Goal: Information Seeking & Learning: Check status

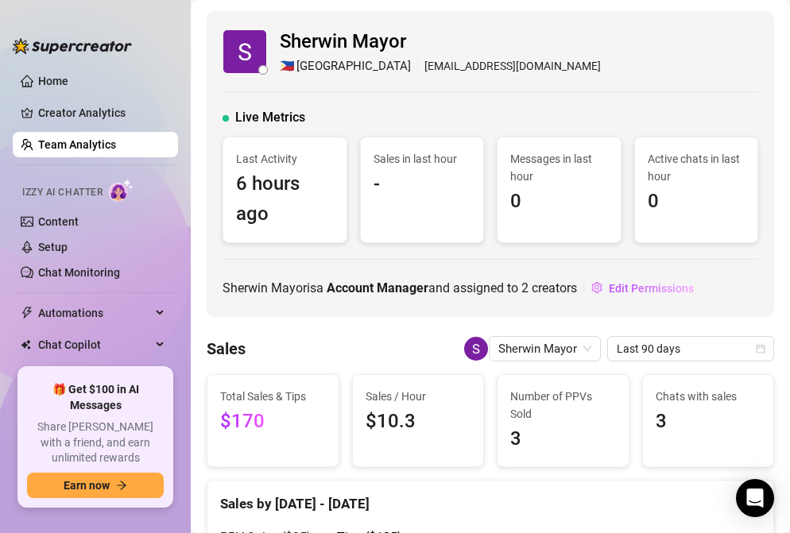
scroll to position [232, 0]
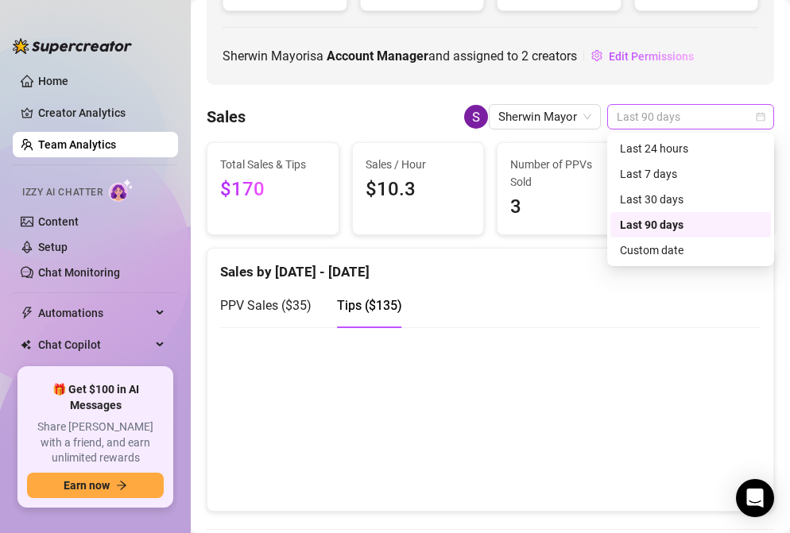
click at [660, 123] on span "Last 90 days" at bounding box center [691, 117] width 148 height 24
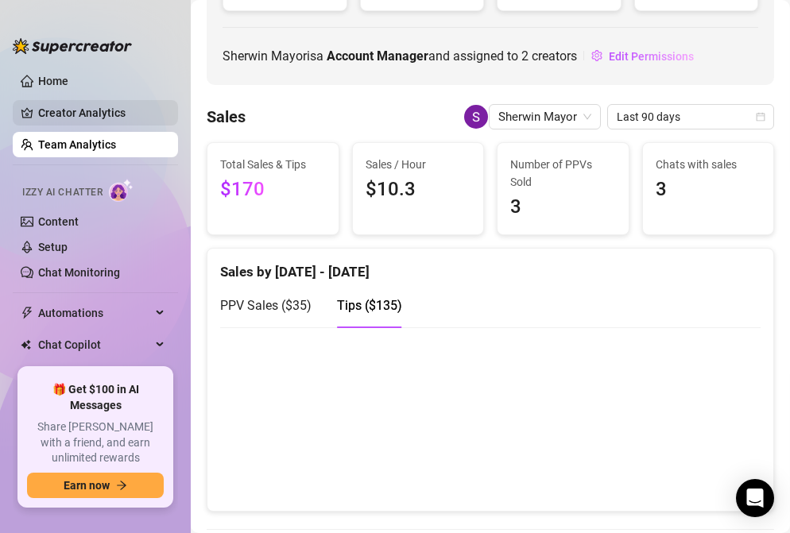
click at [68, 109] on link "Creator Analytics" at bounding box center [101, 112] width 127 height 25
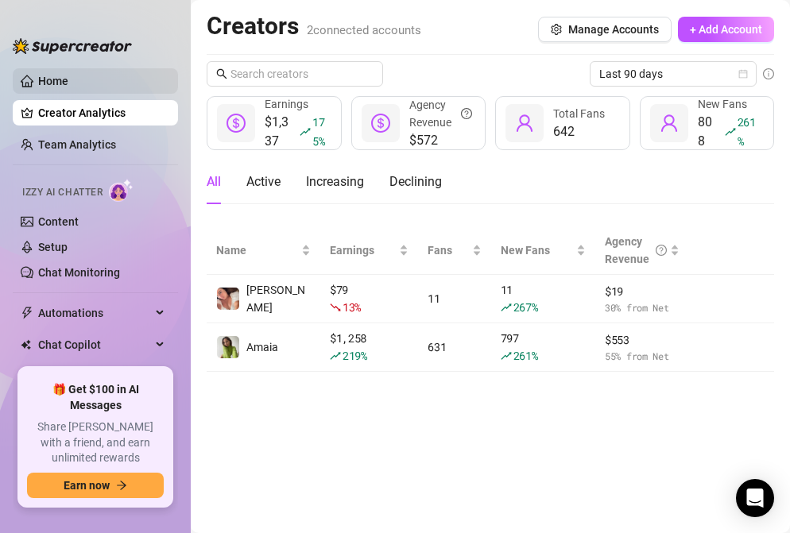
click at [68, 83] on link "Home" at bounding box center [53, 81] width 30 height 13
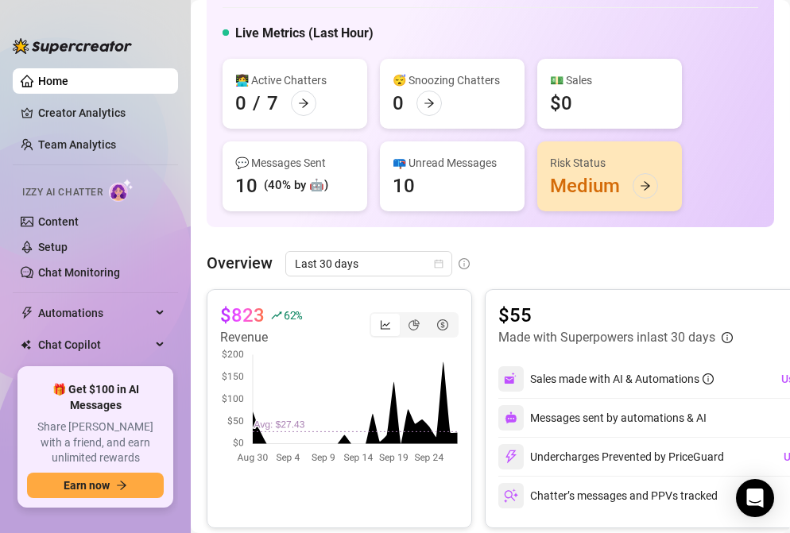
scroll to position [81, 0]
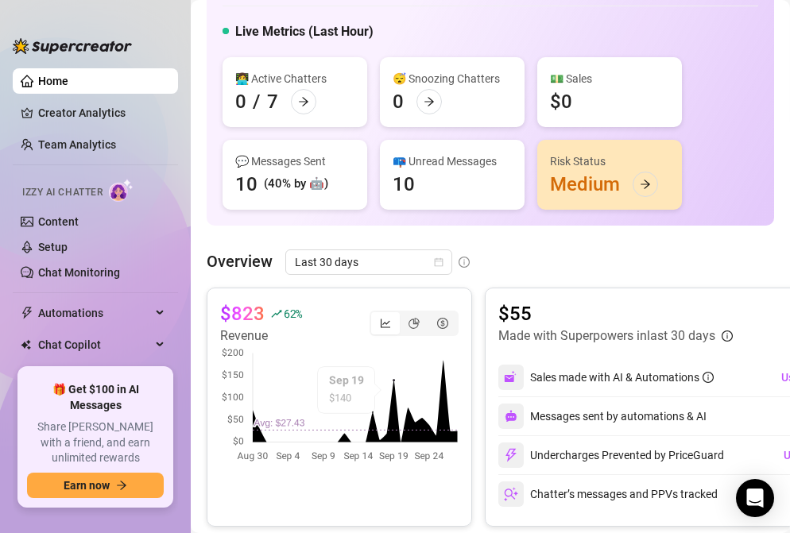
drag, startPoint x: 513, startPoint y: 245, endPoint x: 281, endPoint y: 277, distance: 234.4
drag, startPoint x: 208, startPoint y: 256, endPoint x: 496, endPoint y: 258, distance: 287.8
click at [498, 258] on div "Overview Last 30 days" at bounding box center [491, 262] width 568 height 25
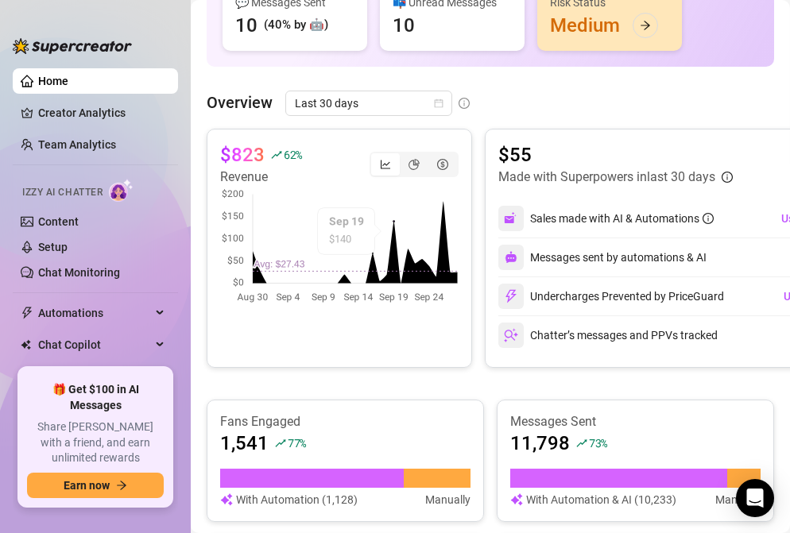
scroll to position [241, 0]
